Goal: Find specific page/section: Find specific page/section

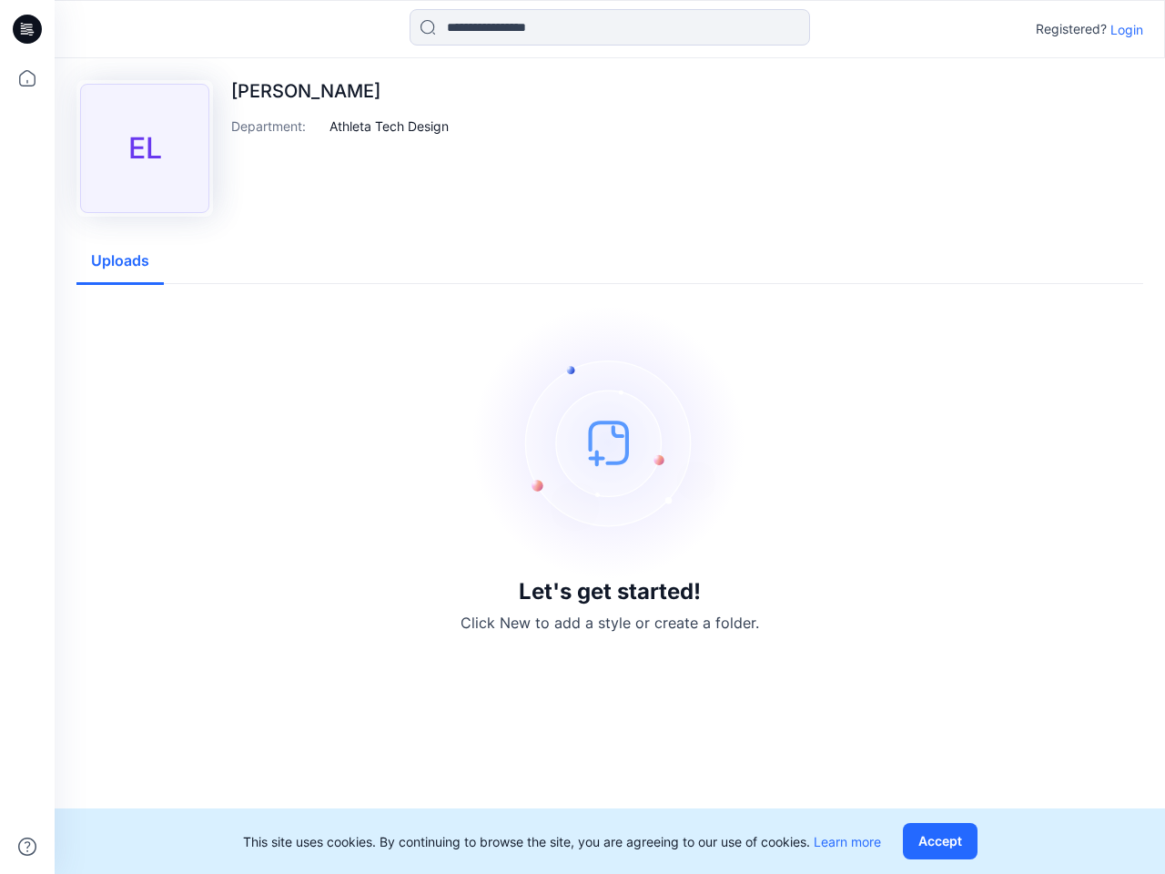
click at [583, 437] on img at bounding box center [609, 442] width 273 height 273
click at [28, 29] on icon at bounding box center [29, 29] width 7 height 1
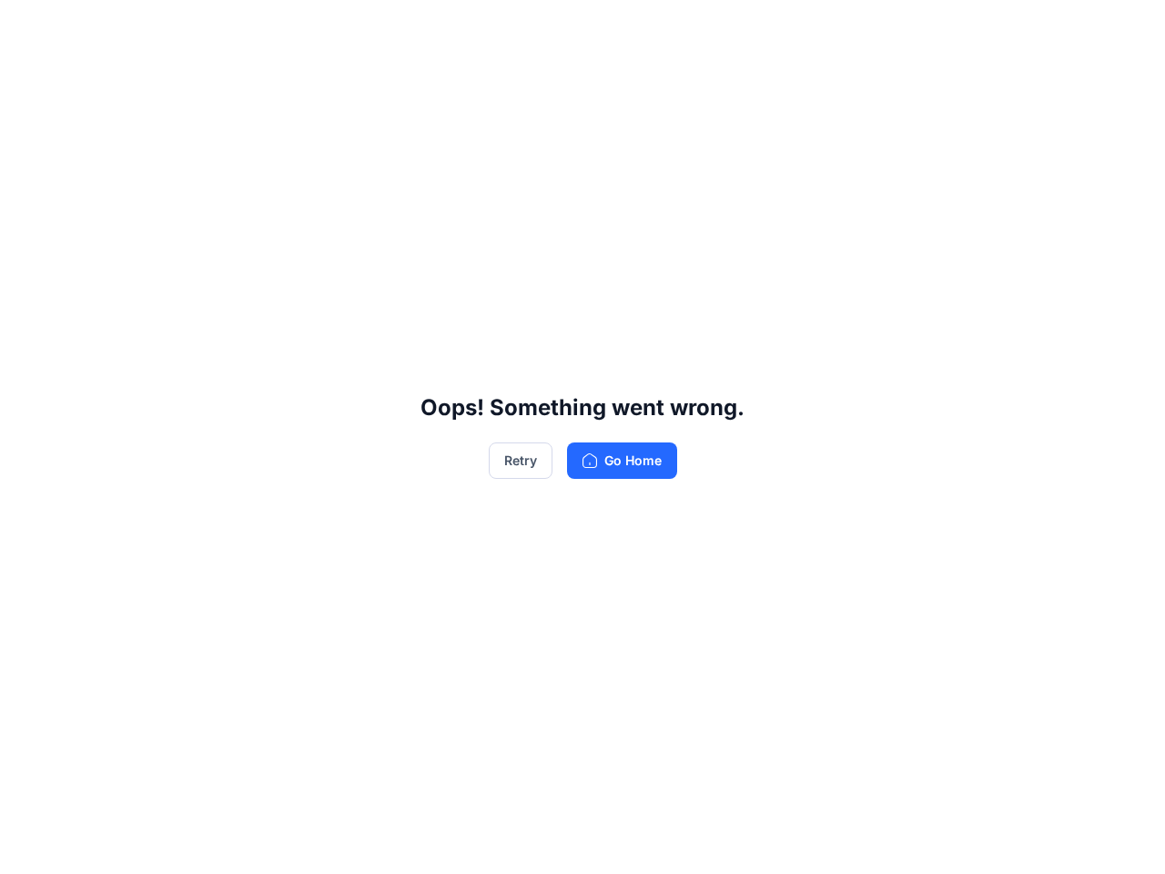
click at [27, 847] on div "Oops! Something went wrong. Retry Go Home" at bounding box center [582, 437] width 1165 height 874
click at [610, 27] on div "Oops! Something went wrong. Retry Go Home" at bounding box center [582, 437] width 1165 height 874
click at [1127, 29] on div "Oops! Something went wrong. Retry Go Home" at bounding box center [582, 437] width 1165 height 874
click at [390, 126] on div "Oops! Something went wrong. Retry Go Home" at bounding box center [582, 437] width 1165 height 874
click at [120, 261] on div "Oops! Something went wrong. Retry Go Home" at bounding box center [582, 437] width 1165 height 874
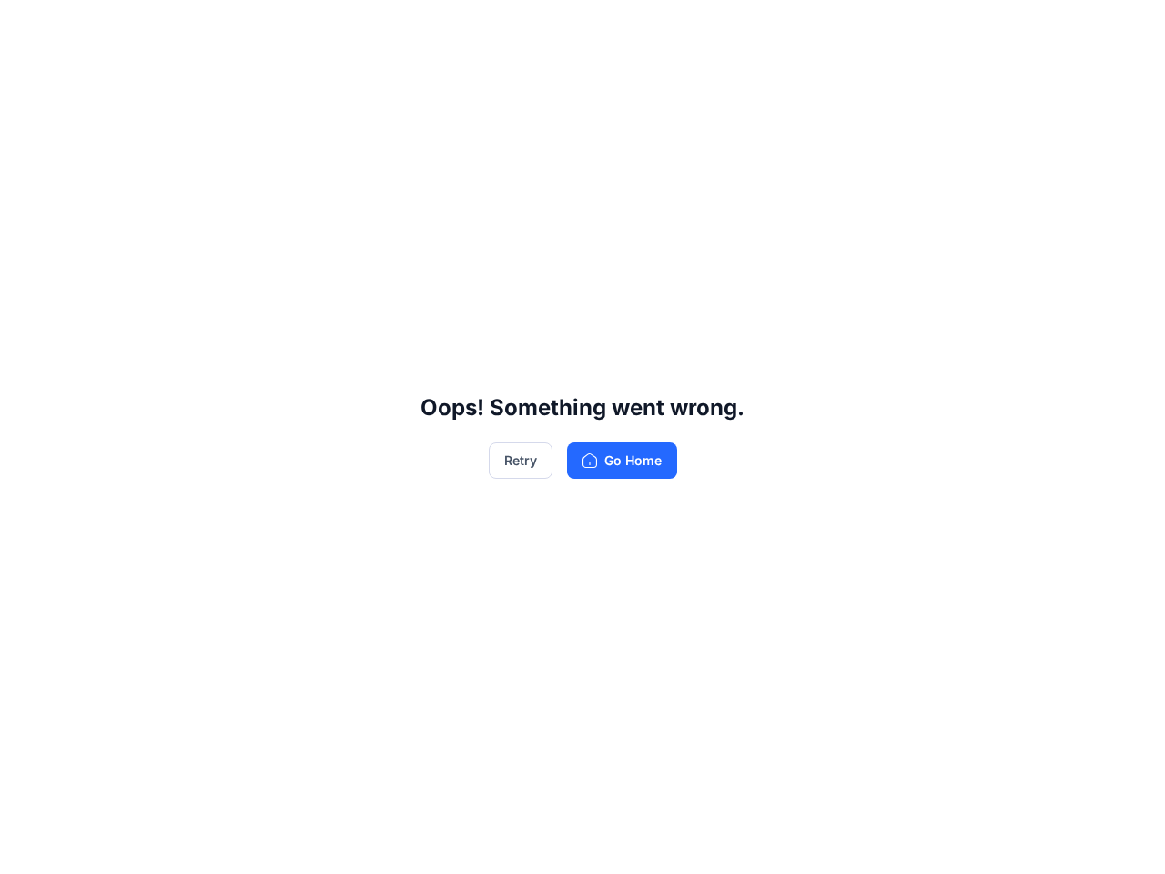
click at [944, 841] on div "Oops! Something went wrong. Retry Go Home" at bounding box center [582, 437] width 1165 height 874
